Goal: Task Accomplishment & Management: Manage account settings

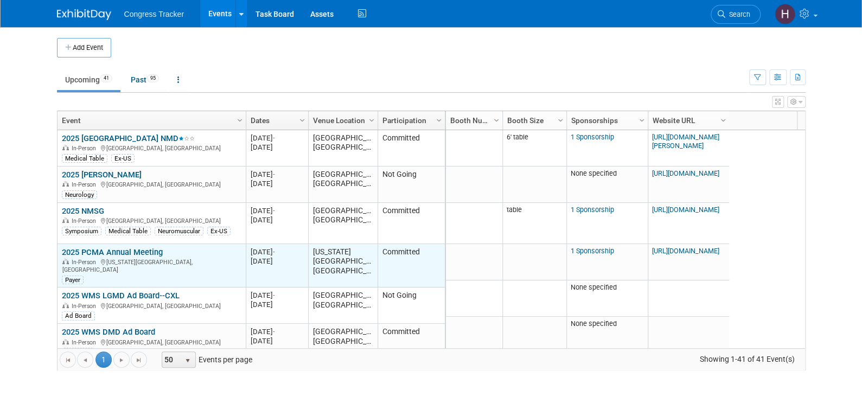
scroll to position [65, 0]
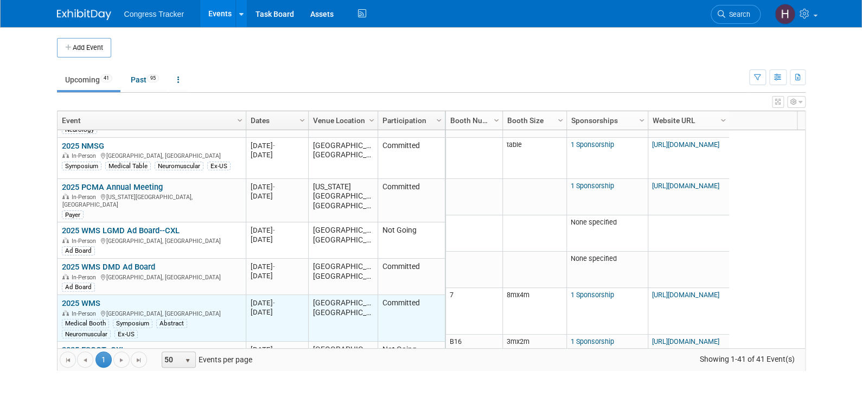
click at [90, 298] on link "2025 WMS" at bounding box center [81, 303] width 38 height 10
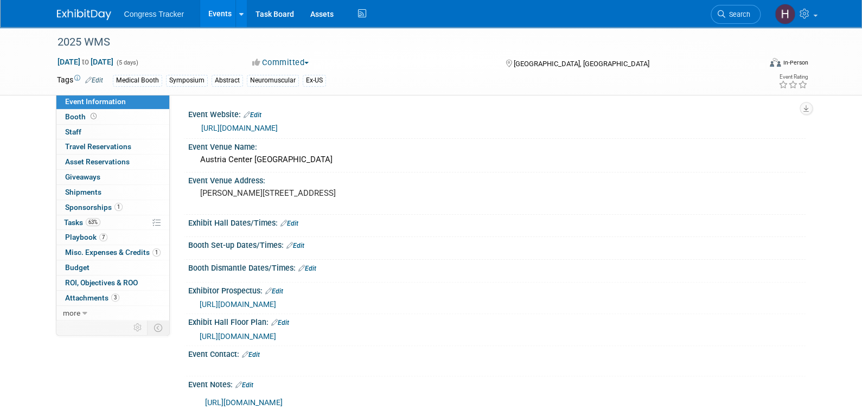
click at [275, 302] on span "https://azuraevents.eventsair.com/wms-congress-2025/sponsorship-exhibition-oppo…" at bounding box center [238, 304] width 76 height 9
click at [291, 222] on link "Edit" at bounding box center [289, 224] width 18 height 8
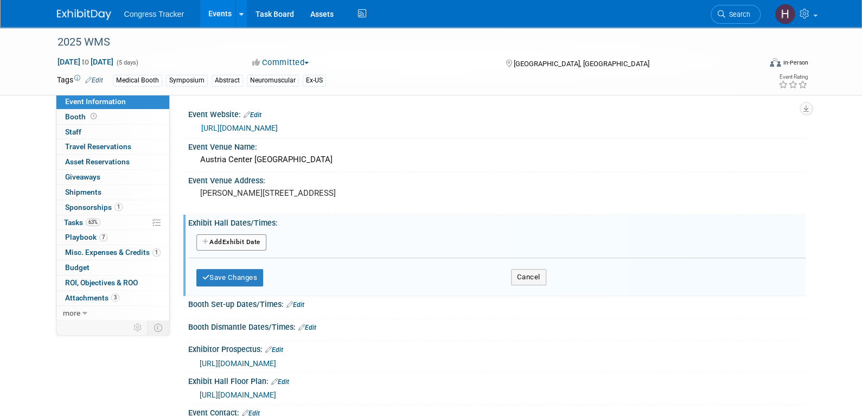
click at [252, 242] on button "Add Another Exhibit Date" at bounding box center [231, 242] width 70 height 16
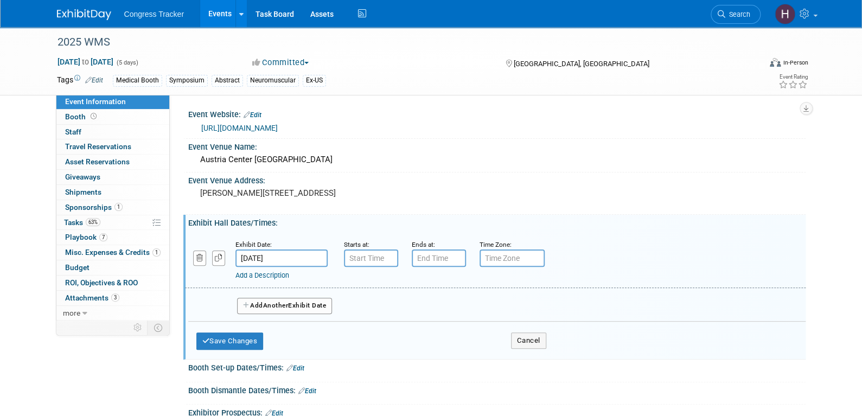
click at [288, 256] on input "[DATE]" at bounding box center [281, 257] width 92 height 17
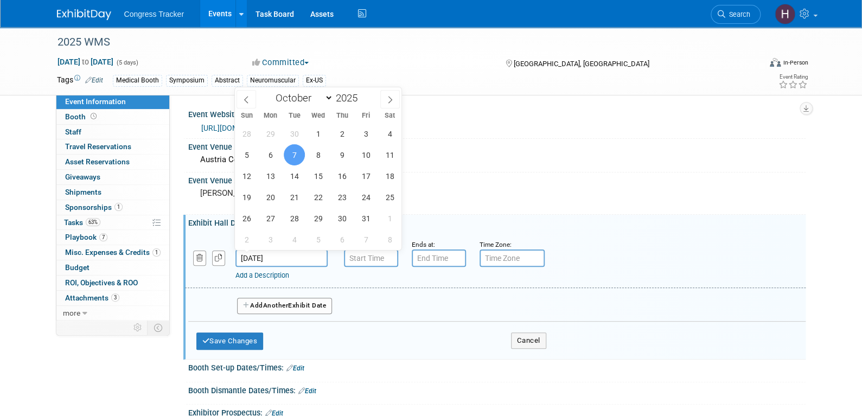
click at [294, 153] on span "7" at bounding box center [294, 154] width 21 height 21
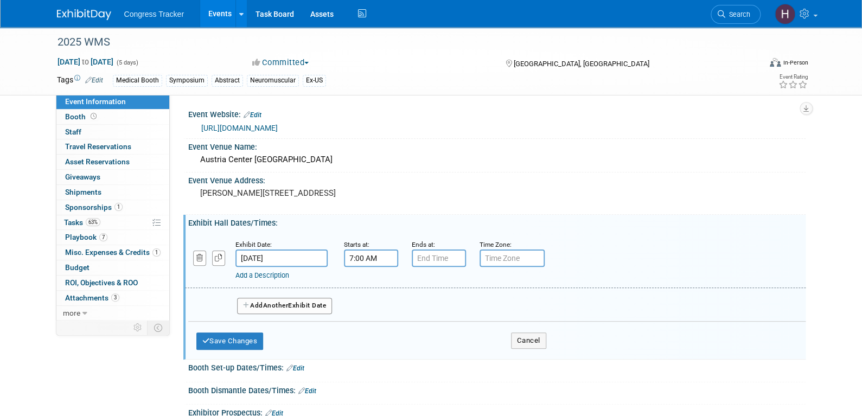
click at [346, 252] on input "7:00 AM" at bounding box center [371, 257] width 54 height 17
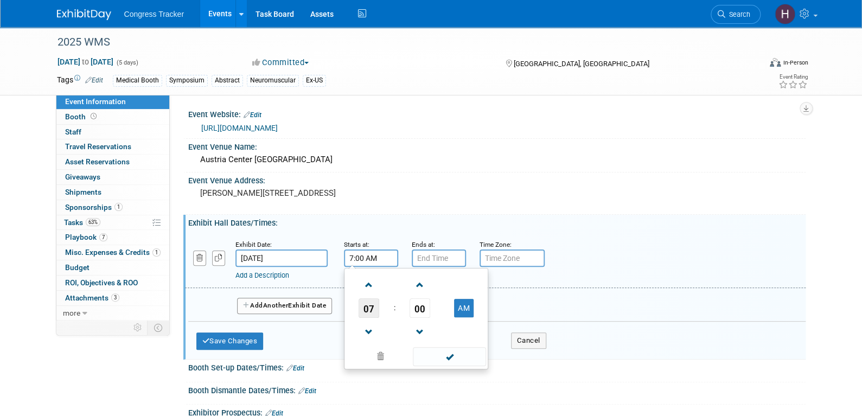
click at [364, 309] on span "07" at bounding box center [368, 308] width 21 height 20
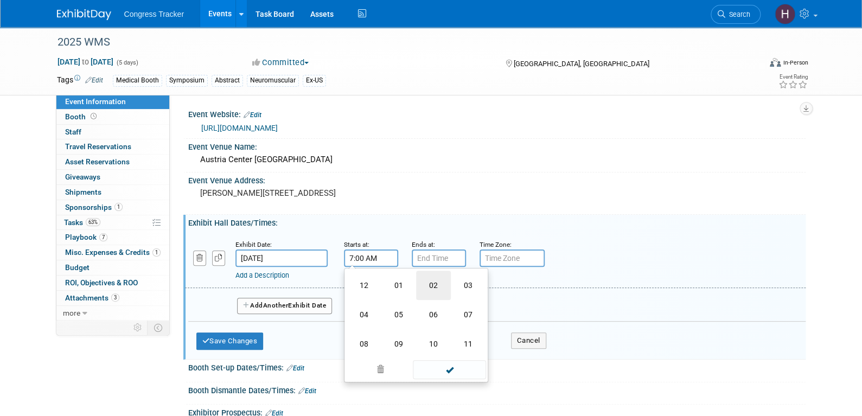
click at [435, 285] on td "02" at bounding box center [433, 285] width 35 height 29
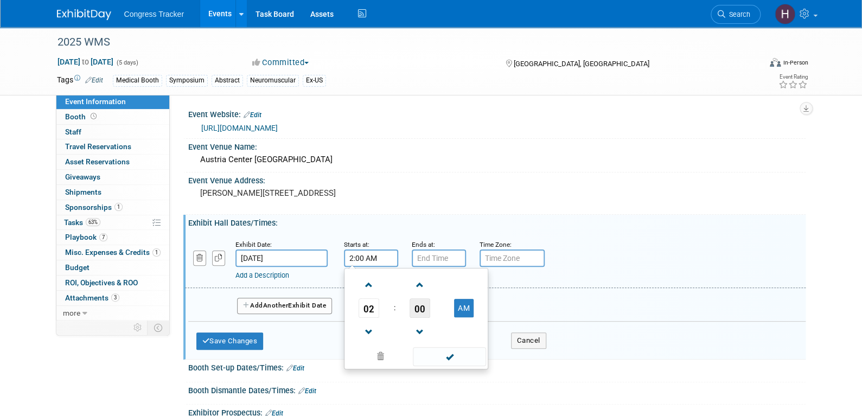
click at [426, 309] on span "00" at bounding box center [419, 308] width 21 height 20
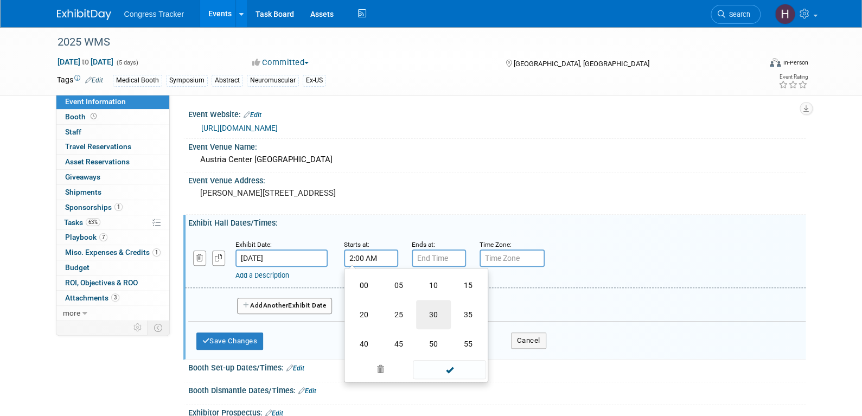
click at [431, 313] on td "30" at bounding box center [433, 314] width 35 height 29
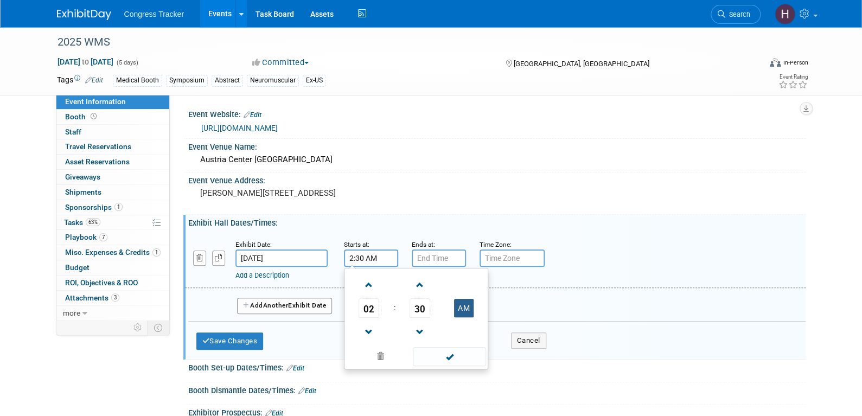
click at [466, 304] on button "AM" at bounding box center [464, 308] width 20 height 18
type input "2:30 PM"
click at [464, 356] on span at bounding box center [449, 356] width 73 height 19
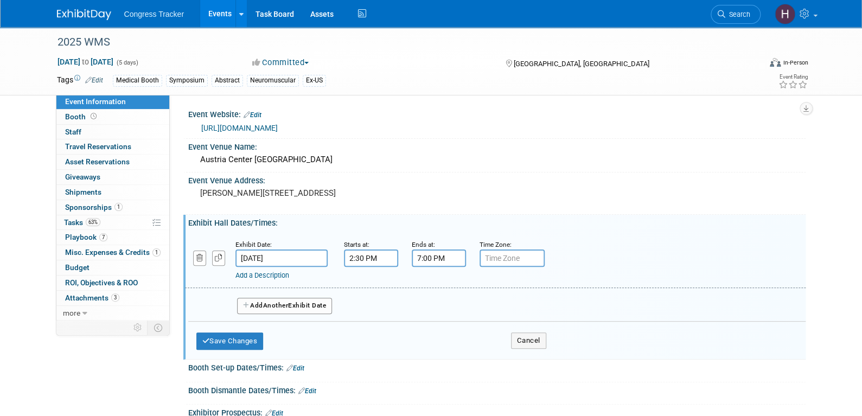
click at [421, 259] on input "7:00 PM" at bounding box center [439, 257] width 54 height 17
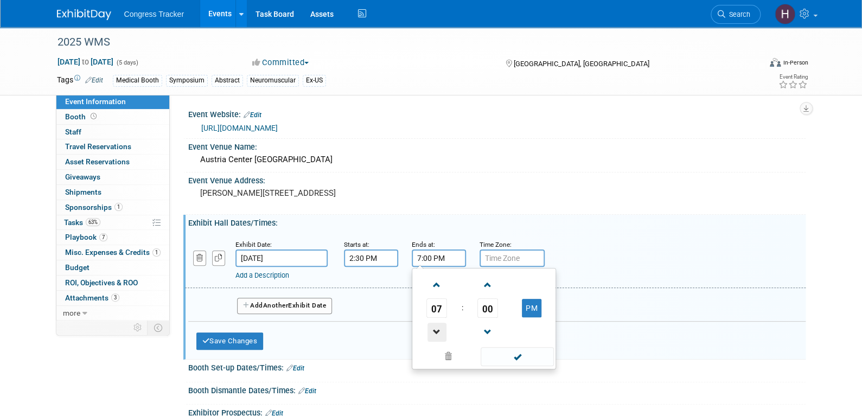
click at [434, 330] on span at bounding box center [436, 332] width 19 height 19
type input "6:00 PM"
click at [506, 354] on span at bounding box center [516, 356] width 73 height 19
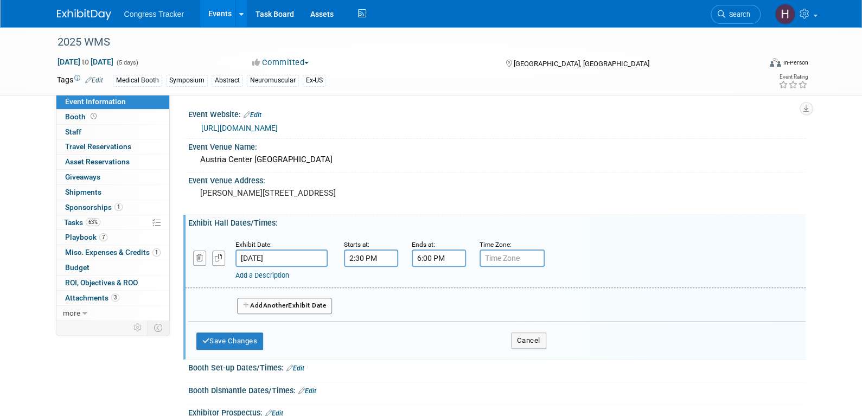
click at [314, 304] on button "Add Another Exhibit Date" at bounding box center [284, 306] width 95 height 16
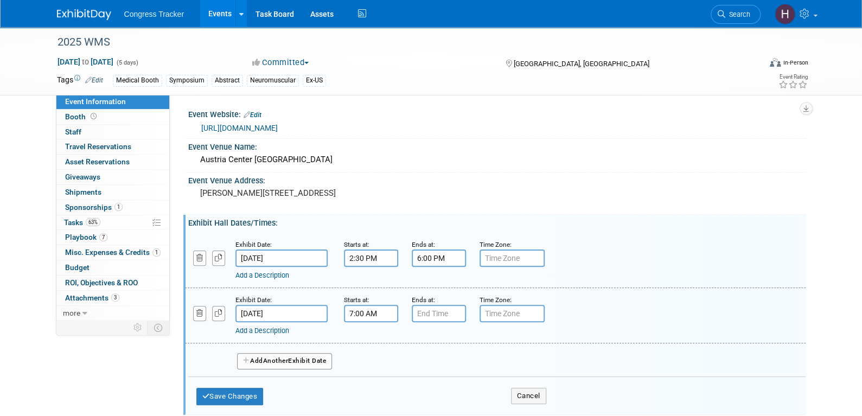
click at [373, 313] on input "7:00 AM" at bounding box center [371, 313] width 54 height 17
click at [373, 361] on span "07" at bounding box center [368, 364] width 21 height 20
click at [433, 394] on td "10" at bounding box center [433, 398] width 35 height 29
click at [426, 359] on span "00" at bounding box center [419, 364] width 21 height 20
click at [400, 393] on td "45" at bounding box center [398, 398] width 35 height 29
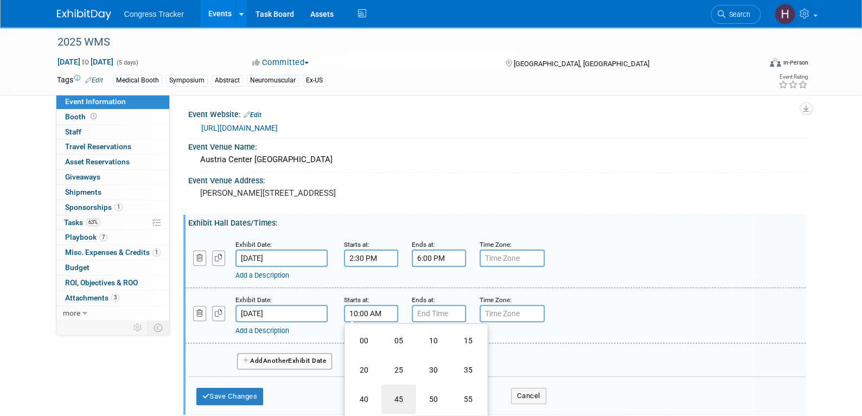
type input "10:45 AM"
click at [454, 408] on span at bounding box center [449, 411] width 73 height 19
click at [426, 309] on input "7:00 PM" at bounding box center [439, 313] width 54 height 17
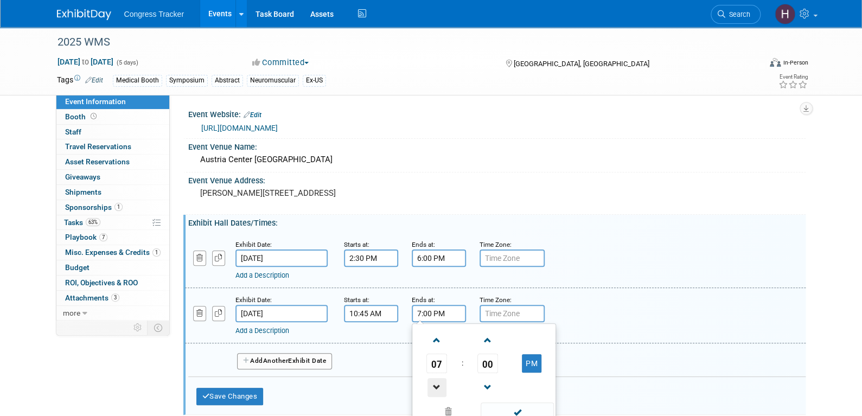
click at [435, 381] on span at bounding box center [436, 387] width 19 height 19
click at [482, 363] on span "00" at bounding box center [487, 364] width 21 height 20
click at [461, 394] on td "45" at bounding box center [466, 398] width 35 height 29
type input "6:45 PM"
click at [496, 405] on span at bounding box center [516, 411] width 73 height 19
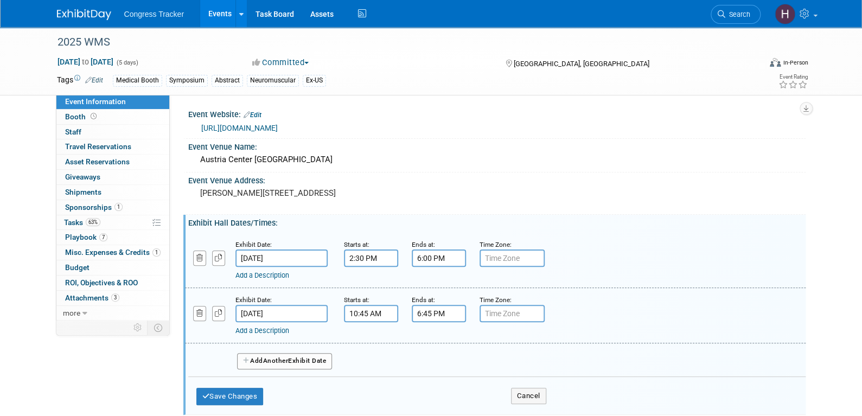
click at [317, 356] on button "Add Another Exhibit Date" at bounding box center [284, 361] width 95 height 16
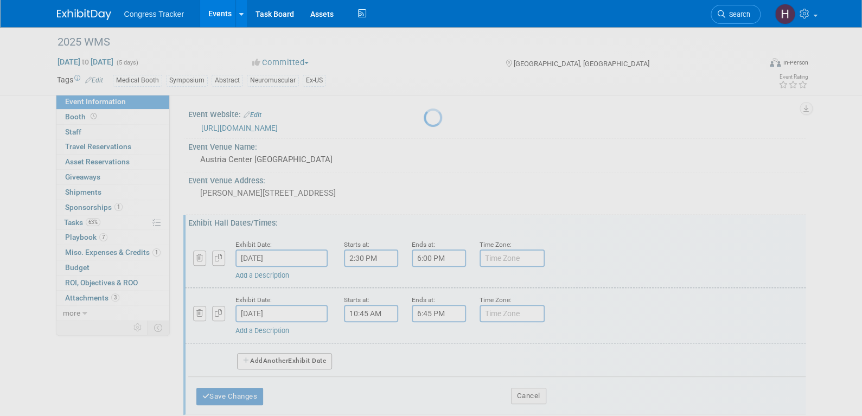
select select "9"
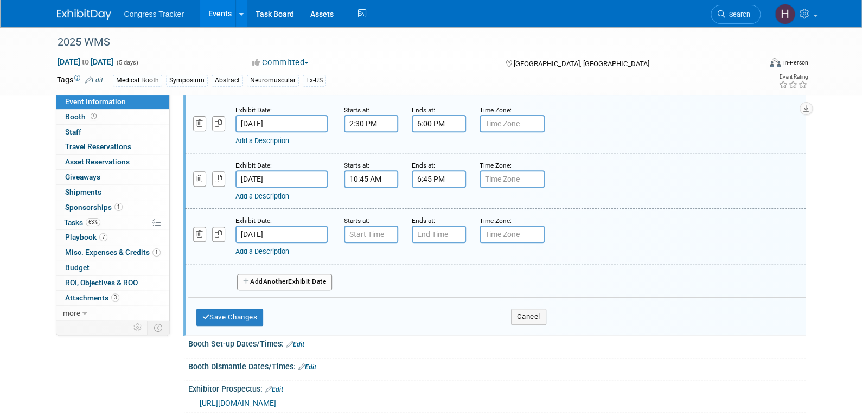
scroll to position [162, 0]
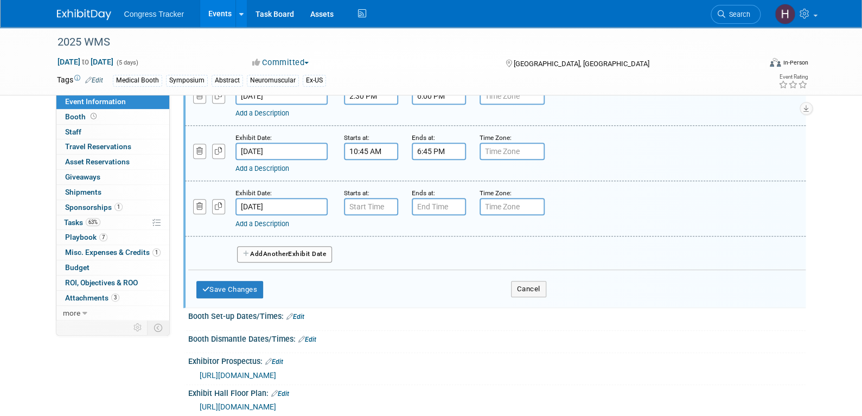
click at [302, 207] on input "Oct 9, 2025" at bounding box center [281, 206] width 92 height 17
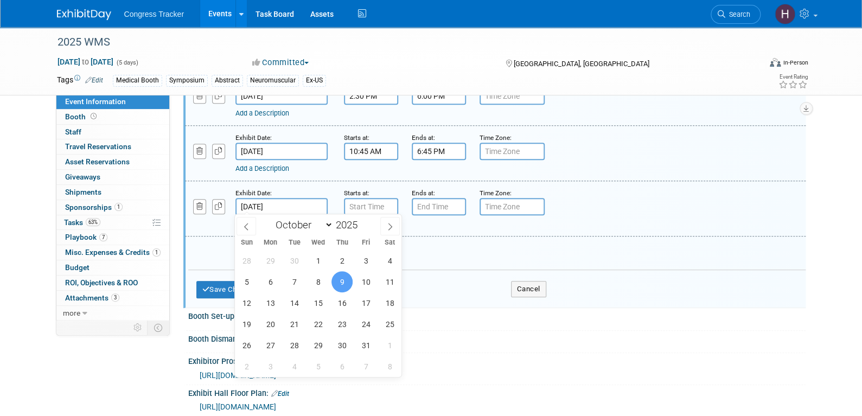
click at [341, 284] on span "9" at bounding box center [341, 281] width 21 height 21
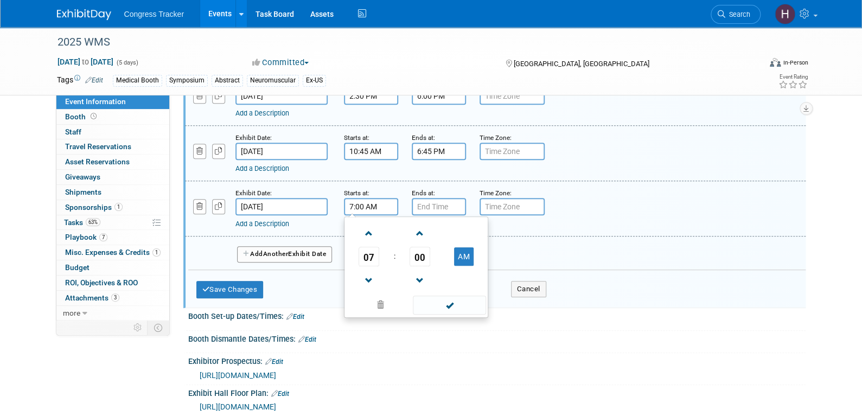
click at [350, 205] on input "7:00 AM" at bounding box center [371, 206] width 54 height 17
click at [366, 229] on span at bounding box center [369, 233] width 19 height 19
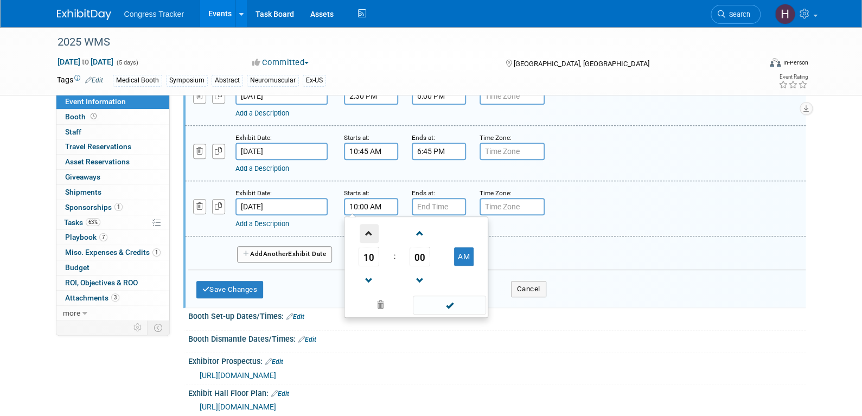
type input "11:00 AM"
click at [433, 303] on span at bounding box center [449, 305] width 73 height 19
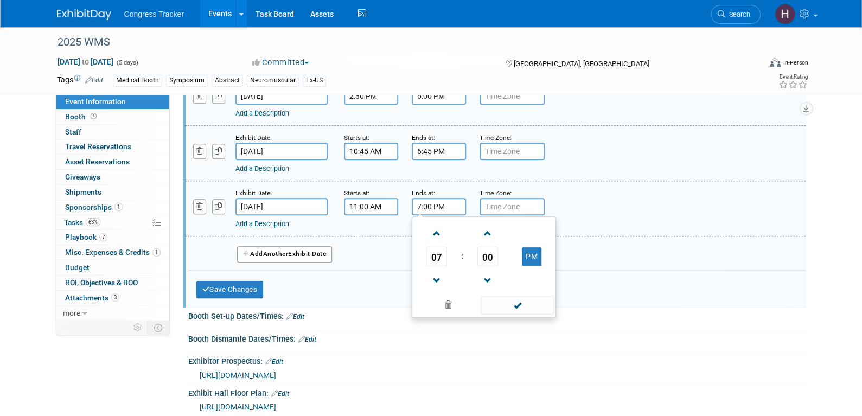
click at [422, 207] on input "7:00 PM" at bounding box center [439, 206] width 54 height 17
click at [438, 253] on span "07" at bounding box center [436, 257] width 21 height 20
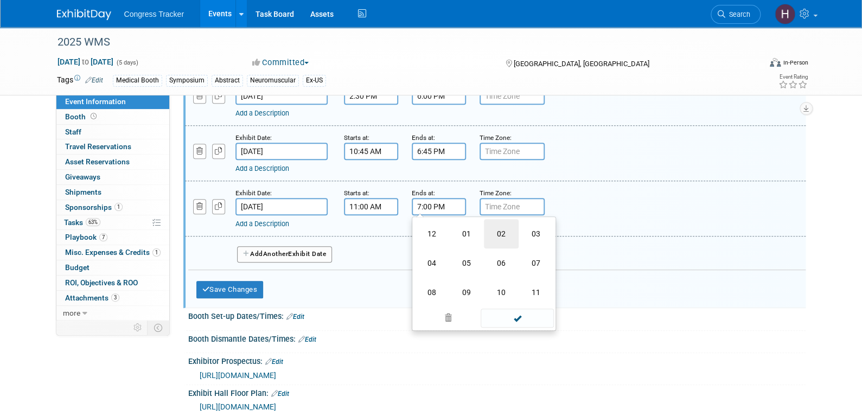
click at [502, 229] on td "02" at bounding box center [501, 233] width 35 height 29
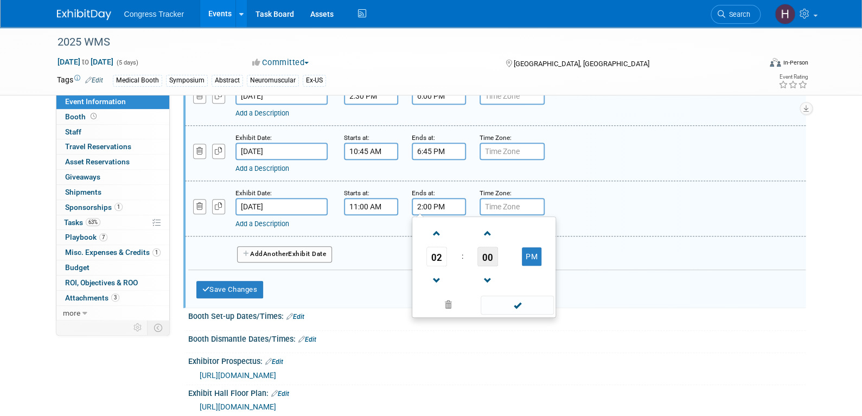
click at [489, 256] on span "00" at bounding box center [487, 257] width 21 height 20
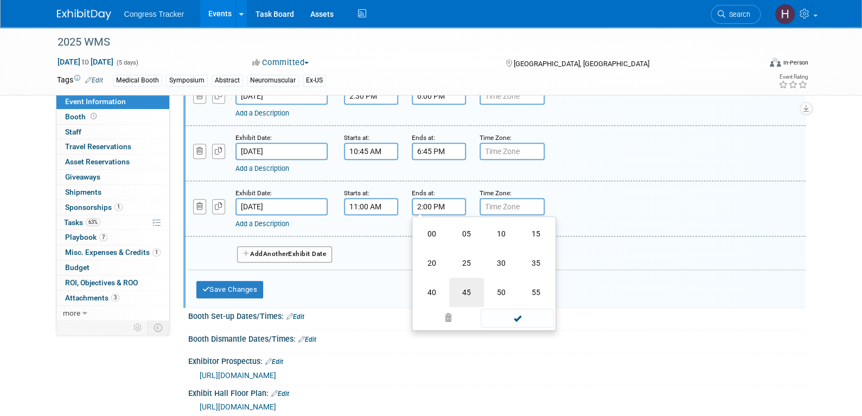
click at [461, 296] on td "45" at bounding box center [466, 292] width 35 height 29
type input "2:45 PM"
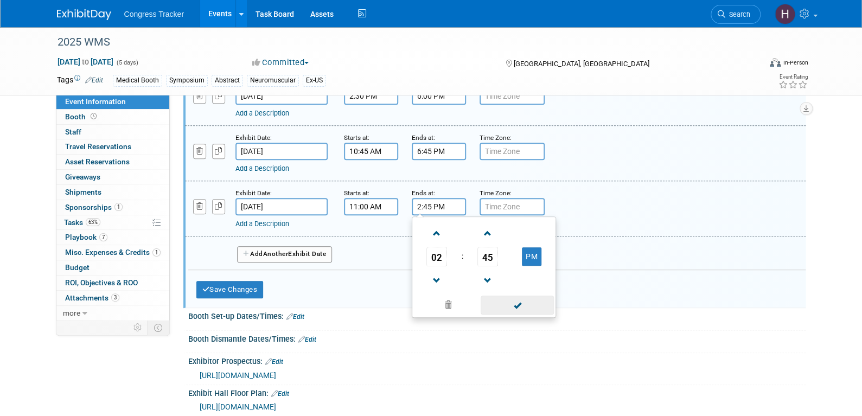
click at [531, 303] on span at bounding box center [516, 305] width 73 height 19
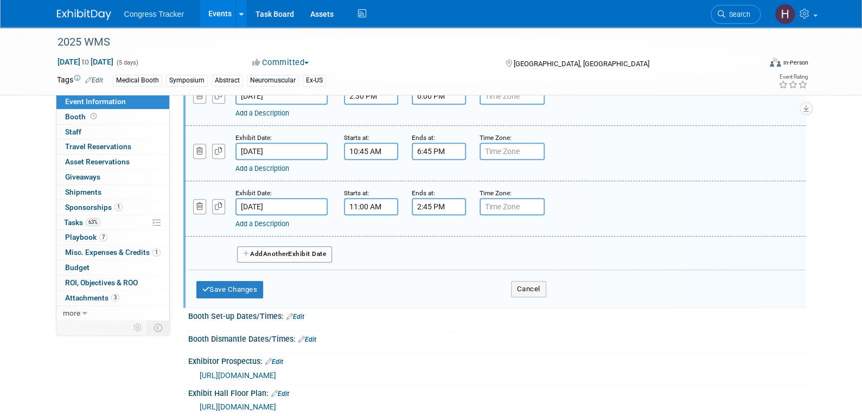
click at [281, 253] on span "Another" at bounding box center [275, 254] width 25 height 8
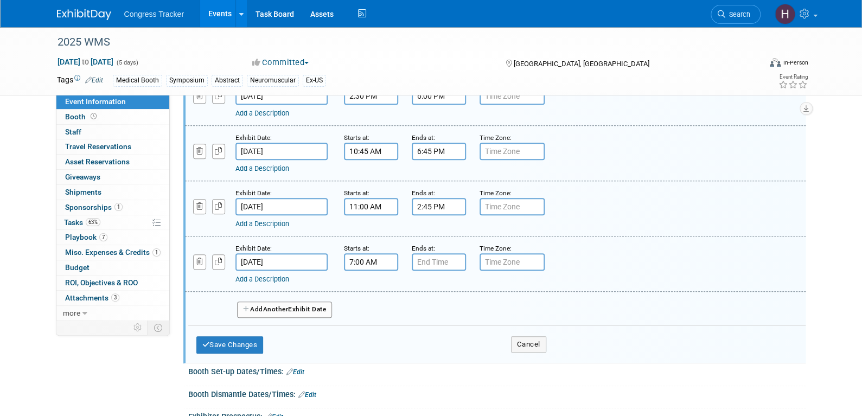
click at [380, 261] on input "7:00 AM" at bounding box center [371, 261] width 54 height 17
click at [372, 287] on span at bounding box center [369, 288] width 19 height 19
type input "10:00 AM"
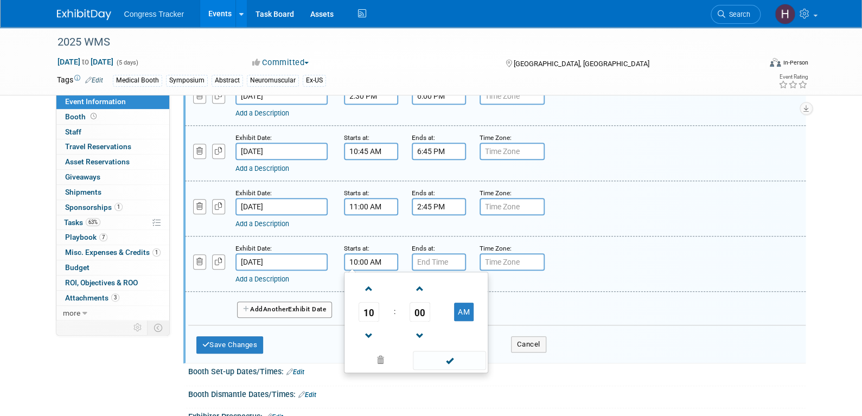
click at [436, 357] on span at bounding box center [449, 360] width 73 height 19
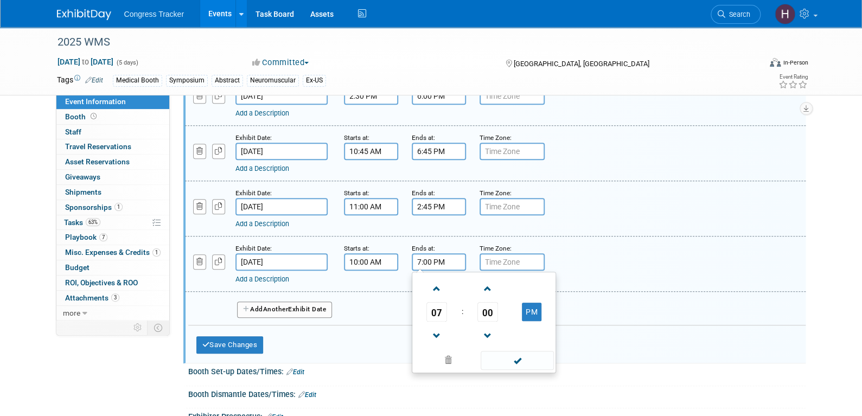
click at [440, 262] on input "7:00 PM" at bounding box center [439, 261] width 54 height 17
click at [432, 307] on span "07" at bounding box center [436, 312] width 21 height 20
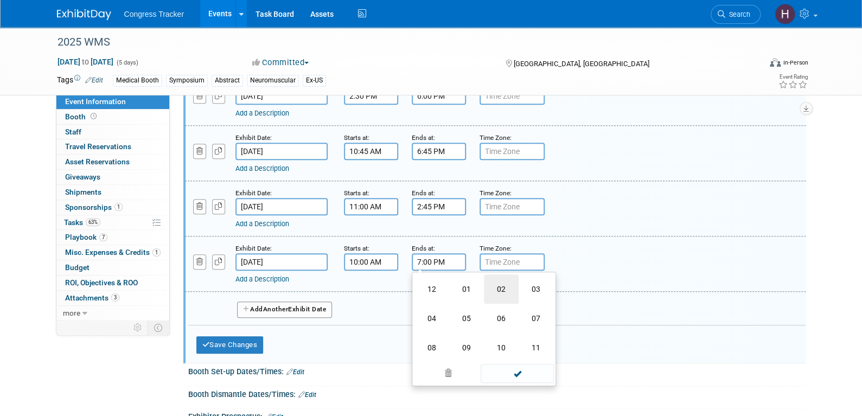
click at [491, 285] on td "02" at bounding box center [501, 288] width 35 height 29
type input "2:00 PM"
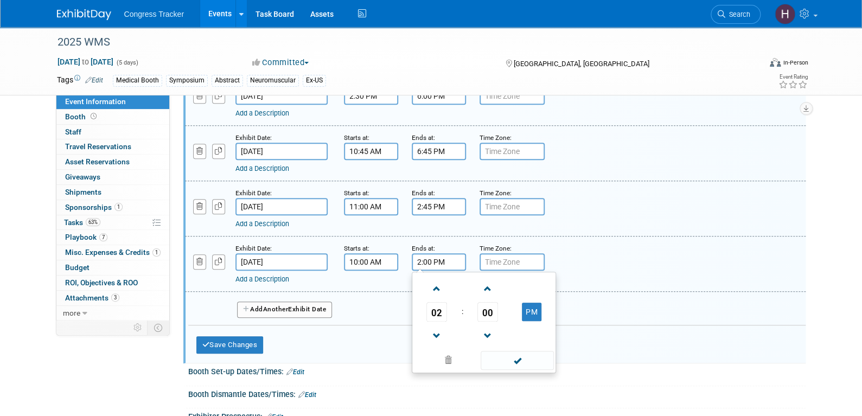
drag, startPoint x: 494, startPoint y: 353, endPoint x: 352, endPoint y: 329, distance: 143.6
click at [494, 352] on span at bounding box center [516, 360] width 73 height 19
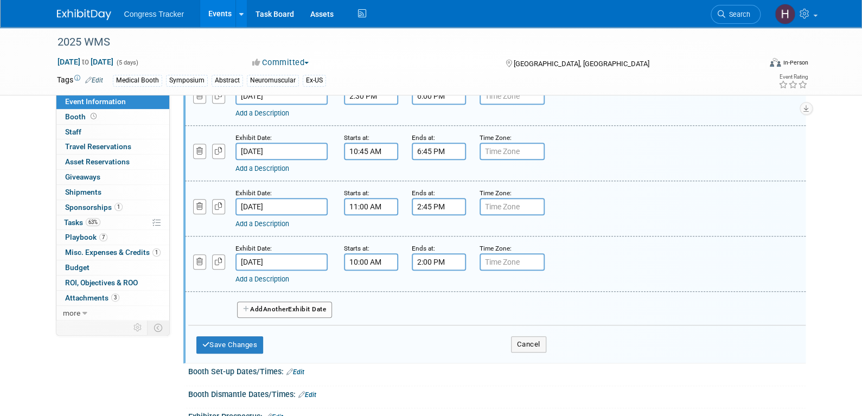
click at [302, 309] on button "Add Another Exhibit Date" at bounding box center [284, 309] width 95 height 16
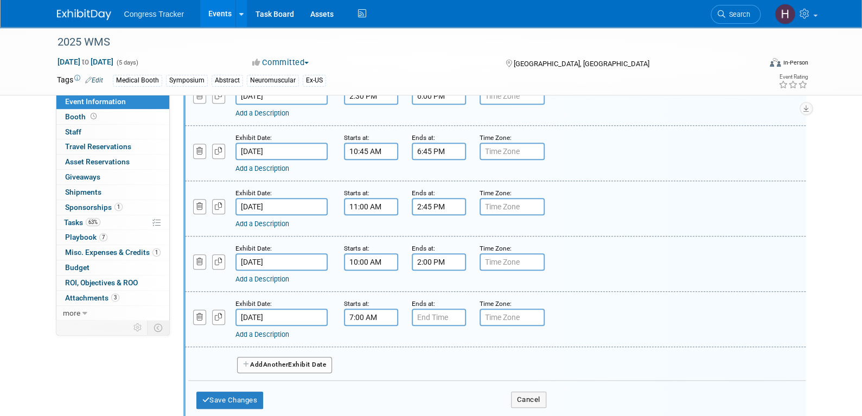
click at [373, 317] on input "7:00 AM" at bounding box center [371, 317] width 54 height 17
click at [368, 337] on span at bounding box center [369, 344] width 19 height 19
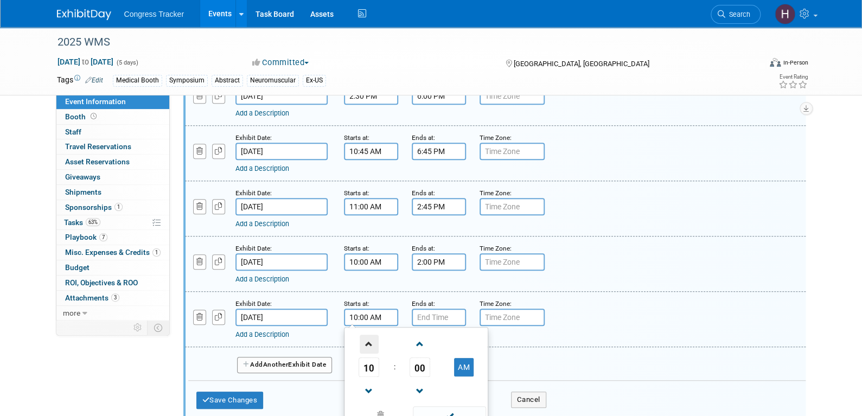
type input "11:00 AM"
click at [444, 408] on span at bounding box center [449, 415] width 73 height 19
click at [435, 317] on input "7:00 PM" at bounding box center [439, 317] width 54 height 17
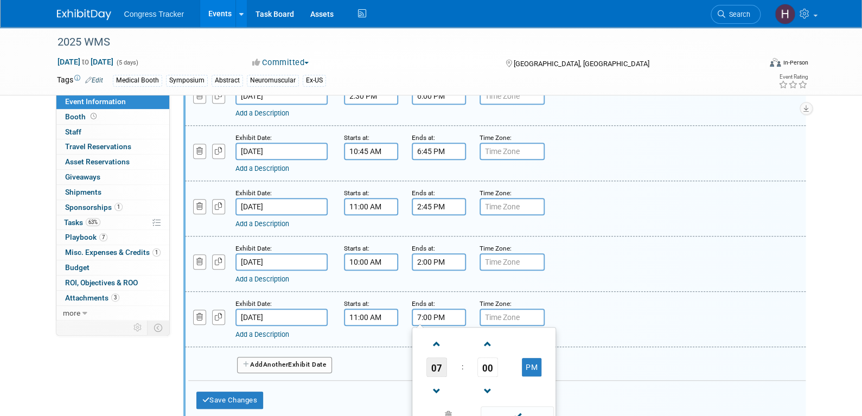
click at [438, 363] on span "07" at bounding box center [436, 367] width 21 height 20
click at [495, 339] on td "02" at bounding box center [501, 344] width 35 height 29
click at [485, 363] on span "00" at bounding box center [487, 367] width 21 height 20
click at [487, 364] on td "30" at bounding box center [501, 373] width 35 height 29
type input "2:30 PM"
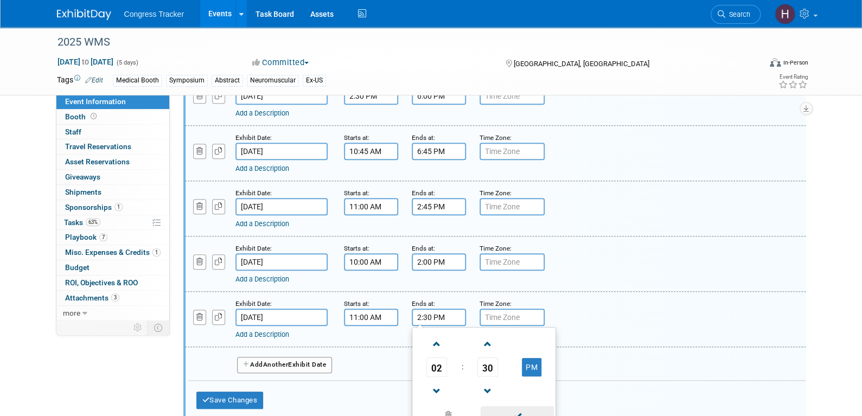
click at [496, 409] on span at bounding box center [516, 415] width 73 height 19
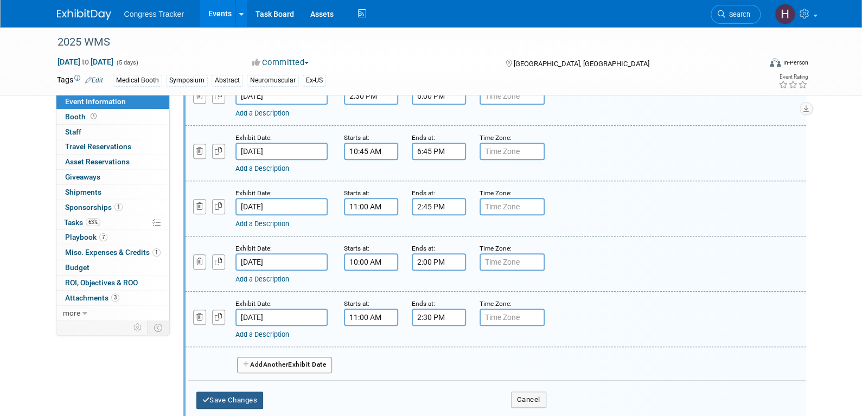
click at [246, 391] on button "Save Changes" at bounding box center [229, 399] width 67 height 17
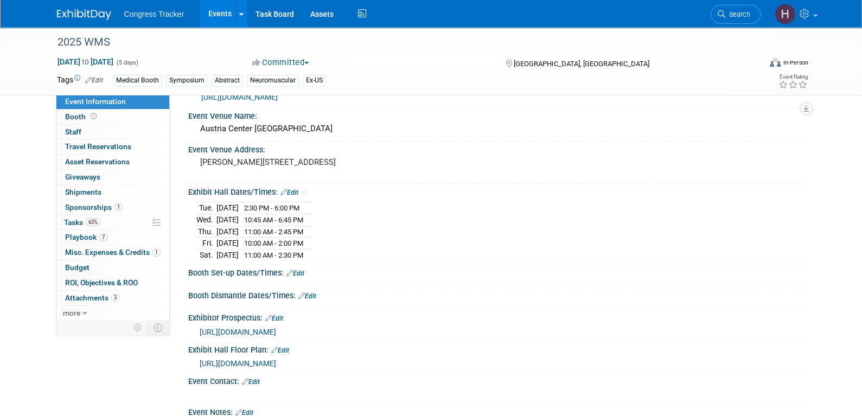
scroll to position [6, 0]
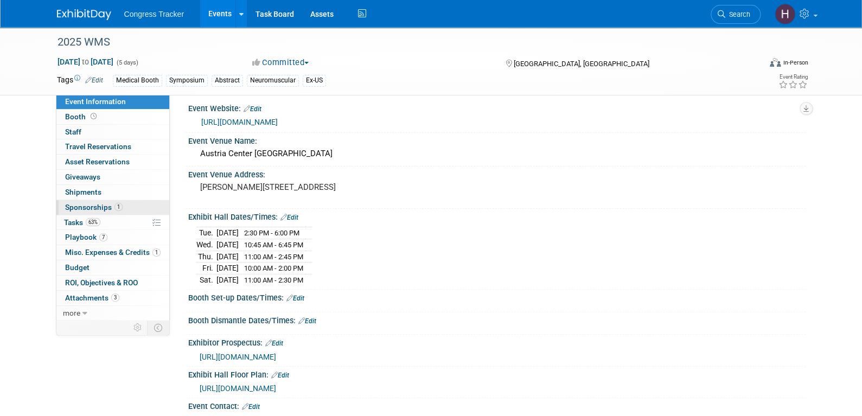
click at [121, 207] on link "1 Sponsorships 1" at bounding box center [112, 207] width 113 height 15
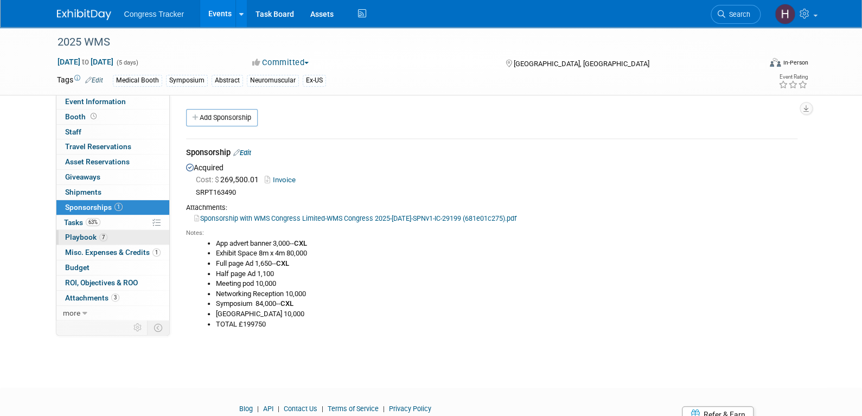
click at [119, 234] on link "7 Playbook 7" at bounding box center [112, 237] width 113 height 15
